Goal: Information Seeking & Learning: Learn about a topic

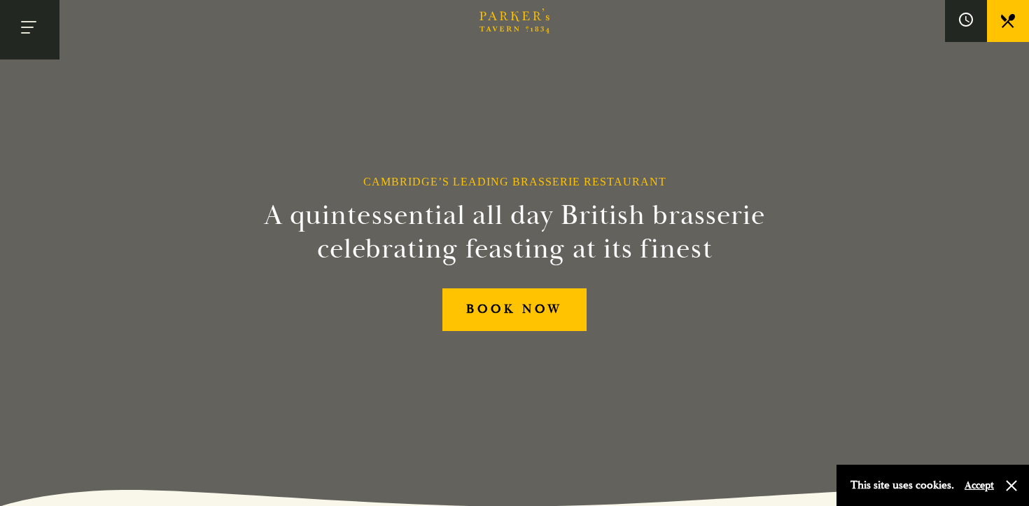
click at [29, 14] on button "Toggle navigation" at bounding box center [29, 29] width 59 height 59
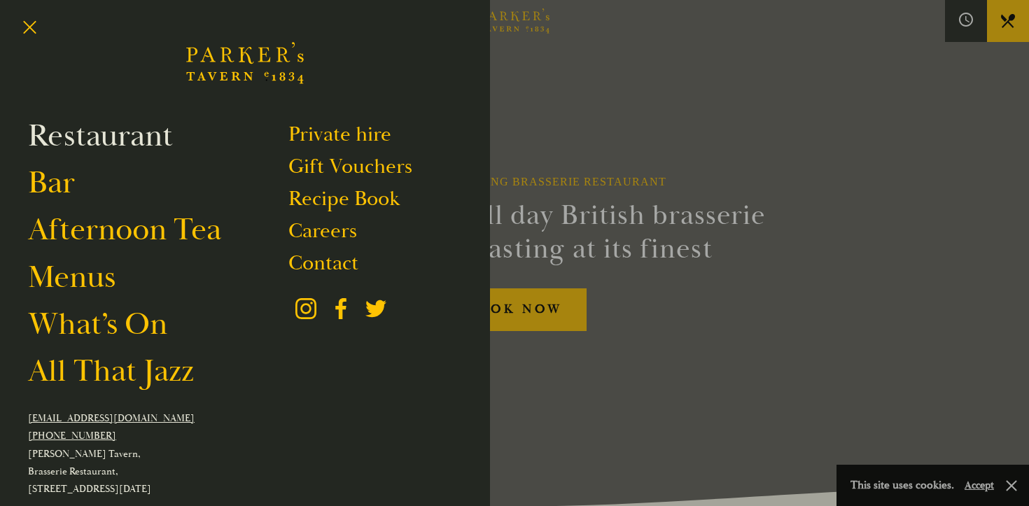
click at [80, 139] on link "Restaurant" at bounding box center [100, 135] width 145 height 39
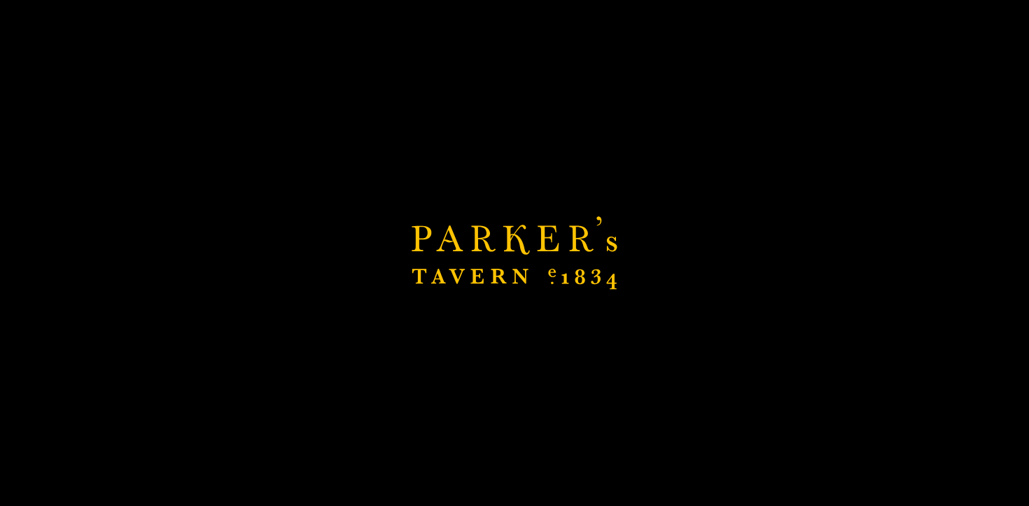
scroll to position [157, 0]
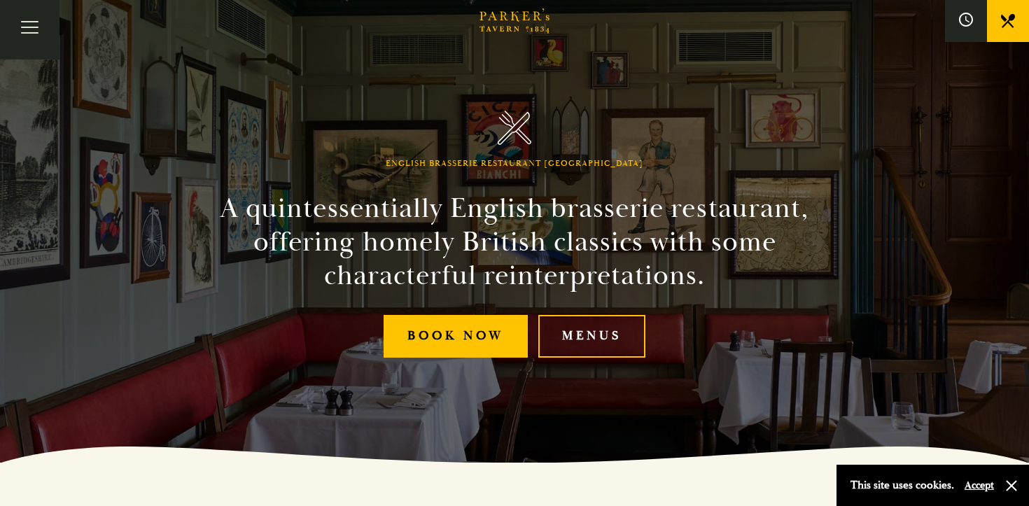
scroll to position [195, 0]
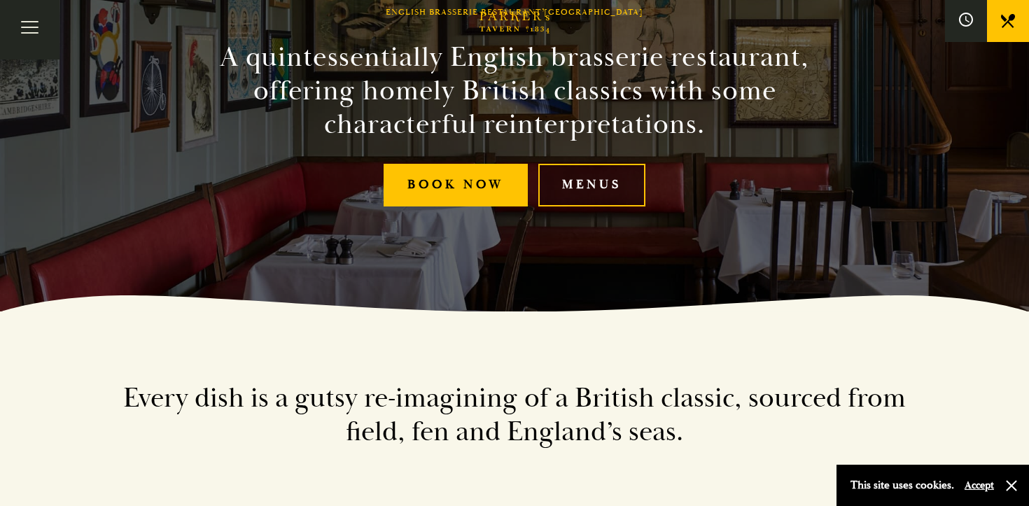
click at [591, 171] on link "Menus" at bounding box center [591, 185] width 107 height 43
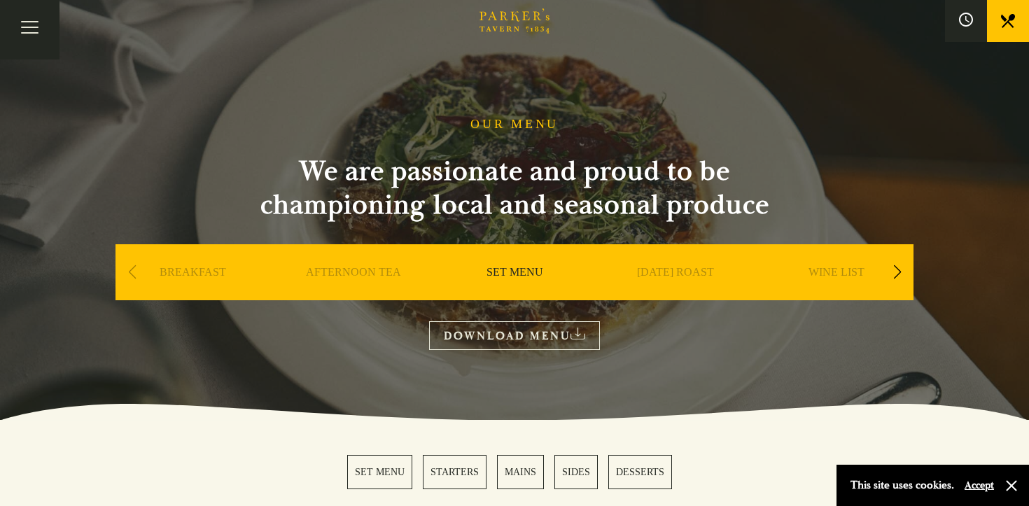
click at [535, 328] on link "DOWNLOAD MENU" at bounding box center [514, 335] width 171 height 29
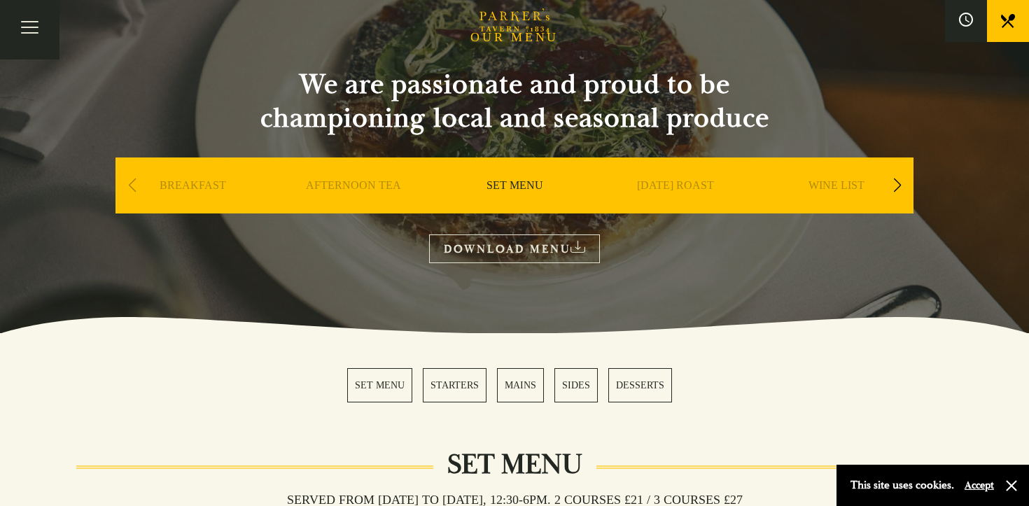
scroll to position [87, 0]
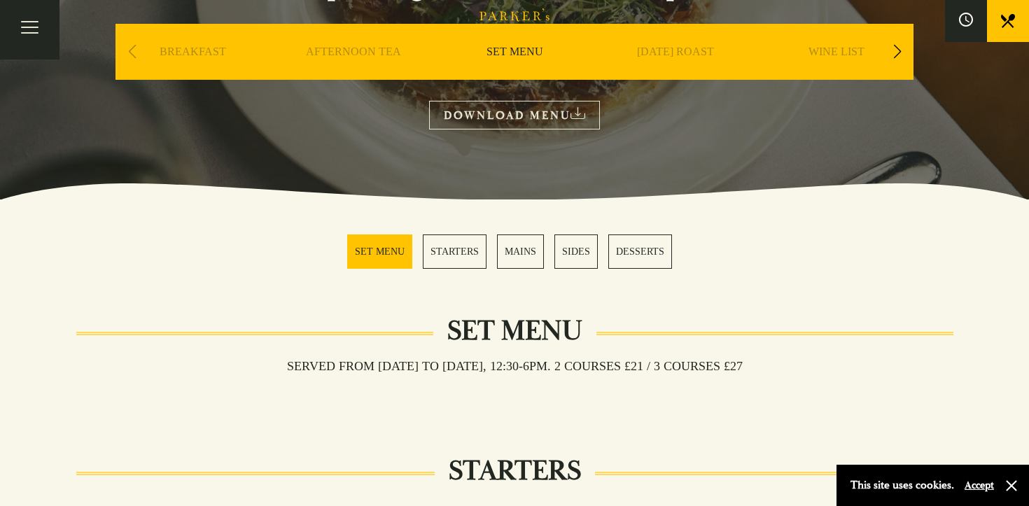
click at [521, 256] on link "MAINS" at bounding box center [520, 251] width 47 height 34
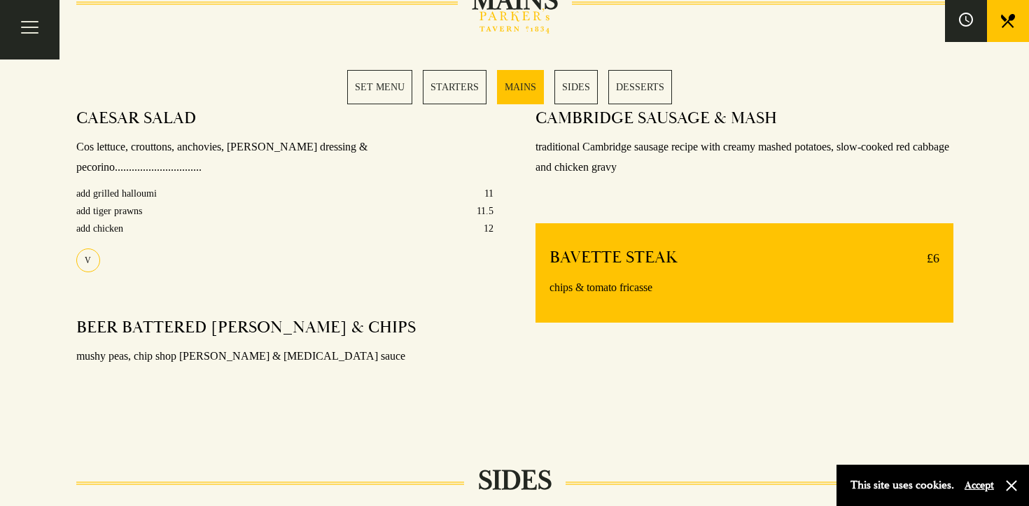
scroll to position [1115, 0]
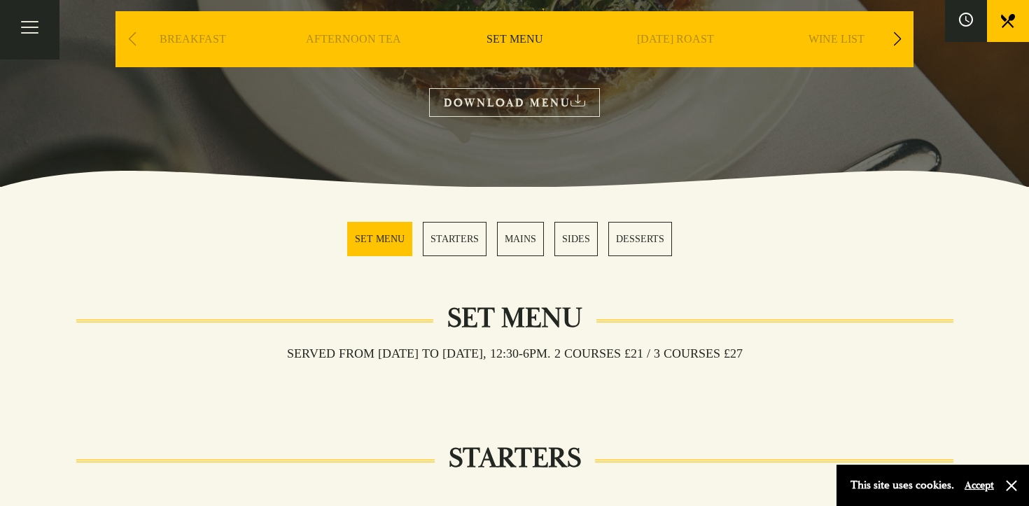
scroll to position [220, 0]
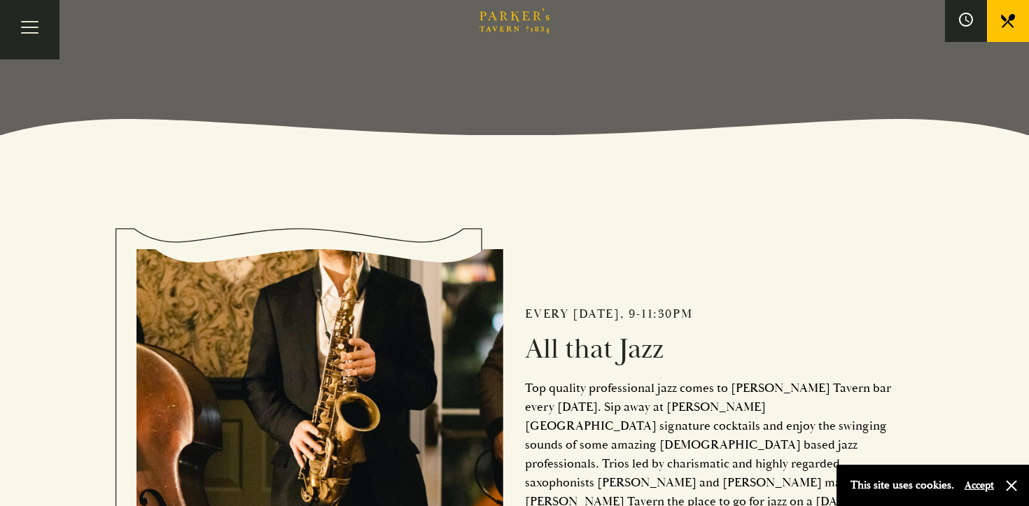
scroll to position [372, 0]
